Goal: Task Accomplishment & Management: Use online tool/utility

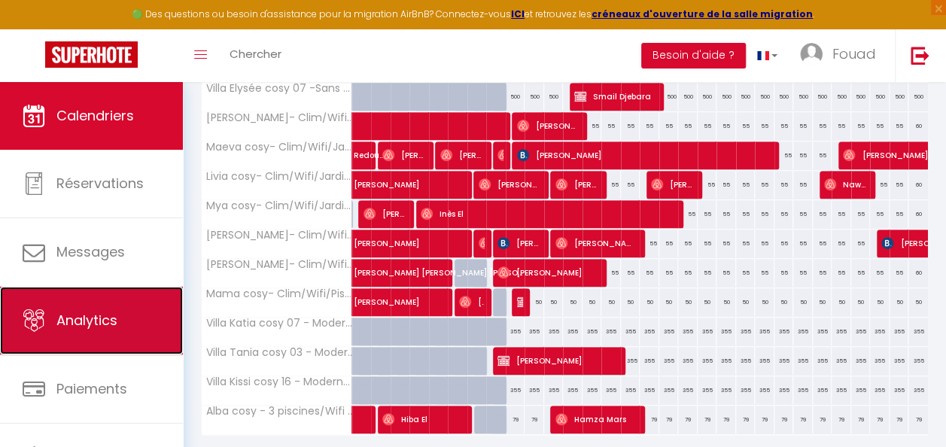
click at [123, 333] on link "Analytics" at bounding box center [91, 321] width 183 height 68
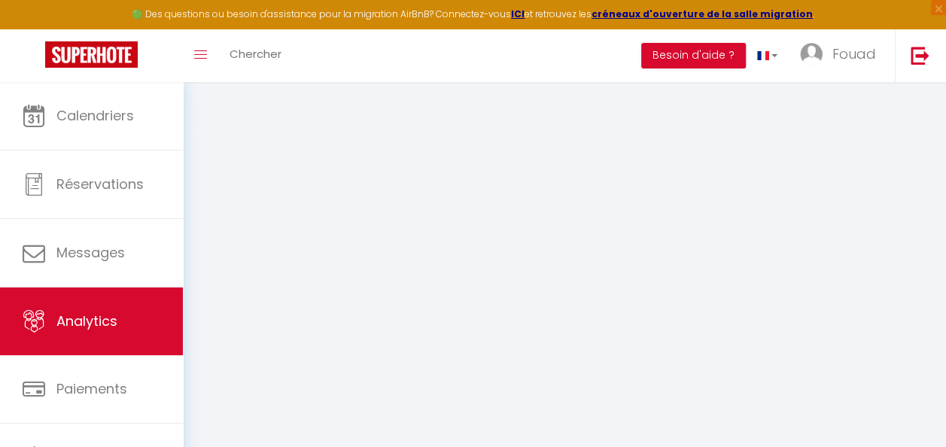
select select "2025"
select select "9"
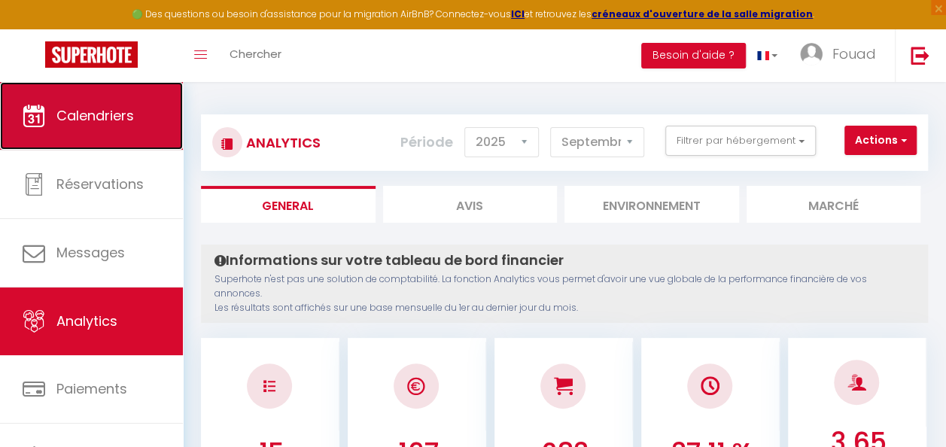
click at [98, 116] on span "Calendriers" at bounding box center [95, 115] width 78 height 19
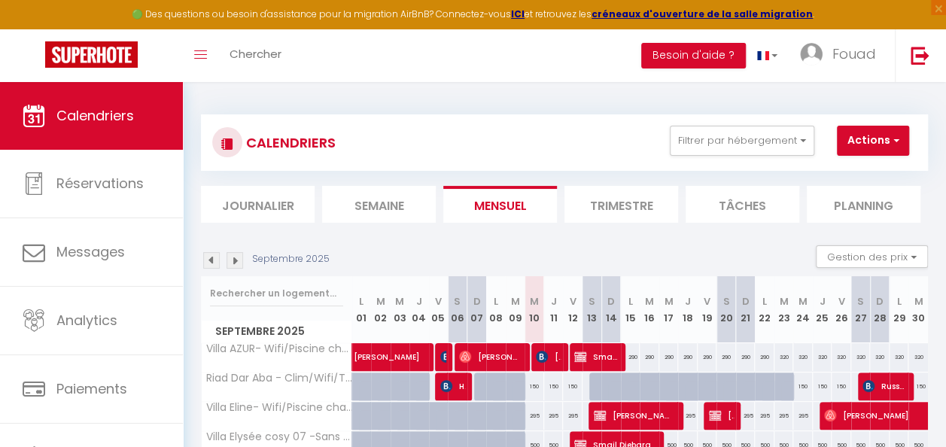
click at [209, 256] on img at bounding box center [211, 260] width 17 height 17
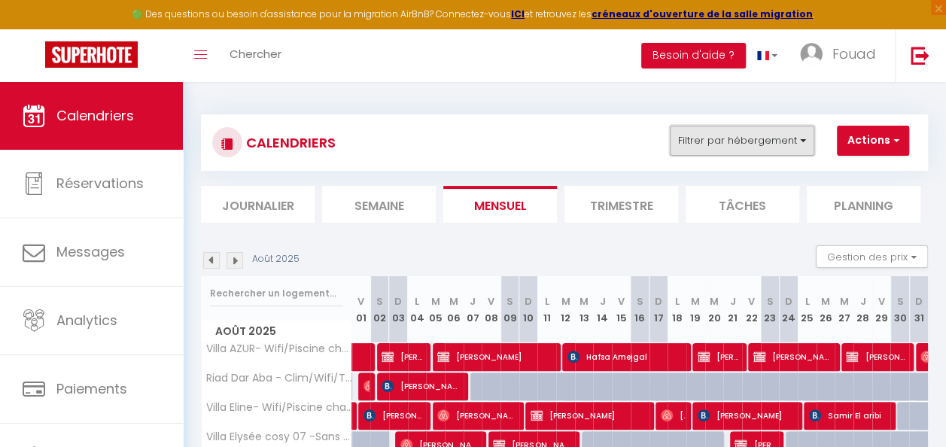
click at [717, 129] on button "Filtrer par hébergement" at bounding box center [742, 141] width 145 height 30
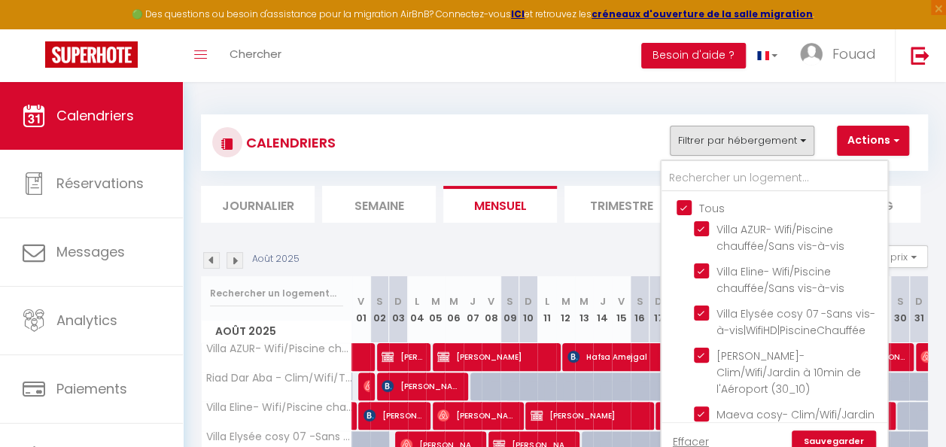
click at [704, 203] on input "Tous" at bounding box center [790, 206] width 226 height 15
checkbox input "false"
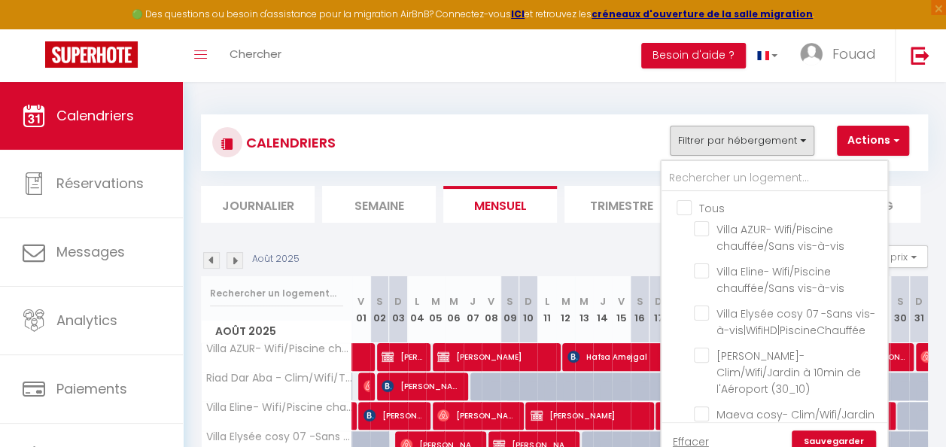
checkbox input "false"
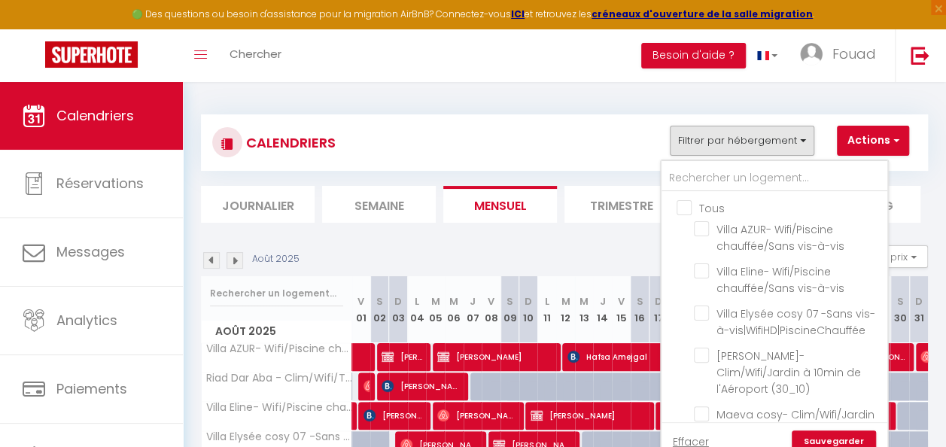
checkbox input "false"
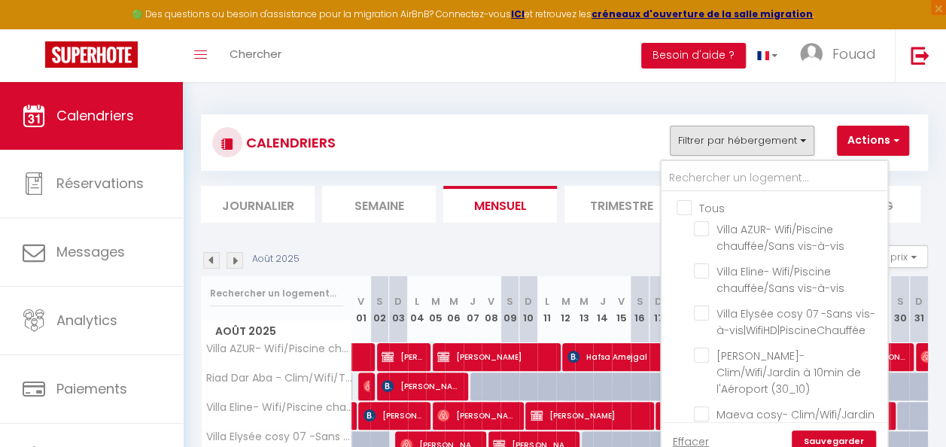
checkbox input "false"
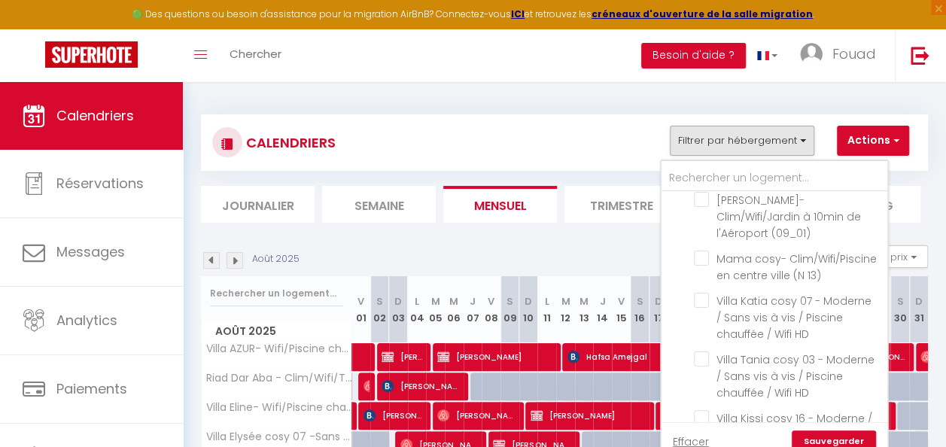
scroll to position [549, 0]
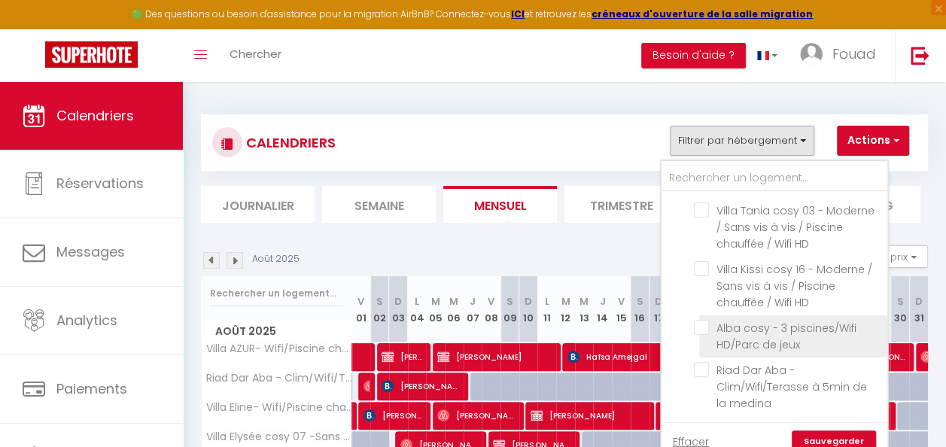
click at [730, 346] on span "Alba cosy - 3 piscines/Wifi HD/Parc de jeux" at bounding box center [786, 337] width 140 height 32
click at [730, 335] on input "Alba cosy - 3 piscines/Wifi HD/Parc de jeux" at bounding box center [788, 327] width 188 height 15
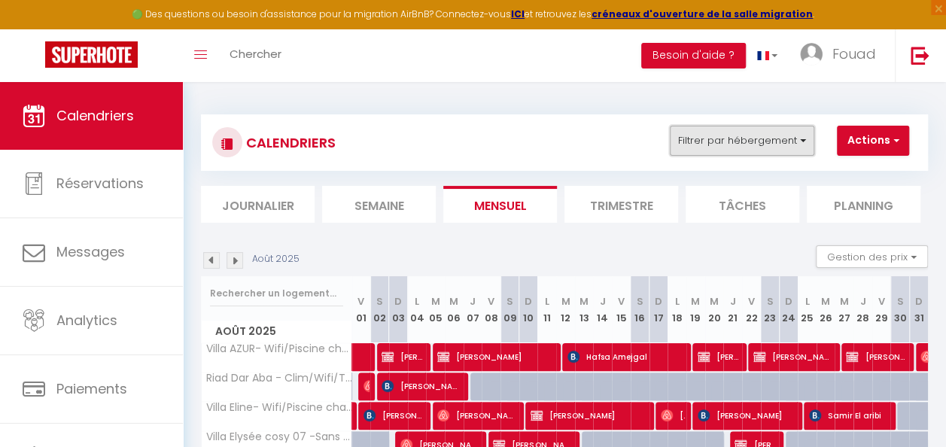
click at [715, 138] on button "Filtrer par hébergement" at bounding box center [742, 141] width 145 height 30
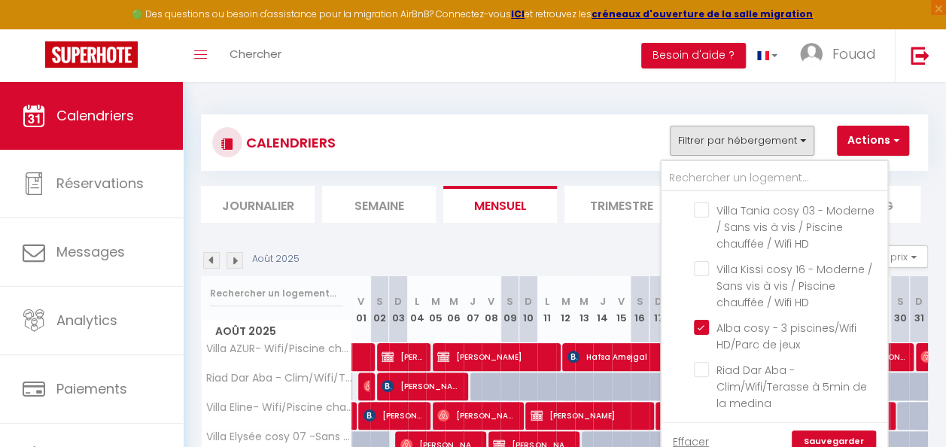
click at [819, 437] on link "Sauvegarder" at bounding box center [834, 441] width 84 height 23
